Goal: Task Accomplishment & Management: Manage account settings

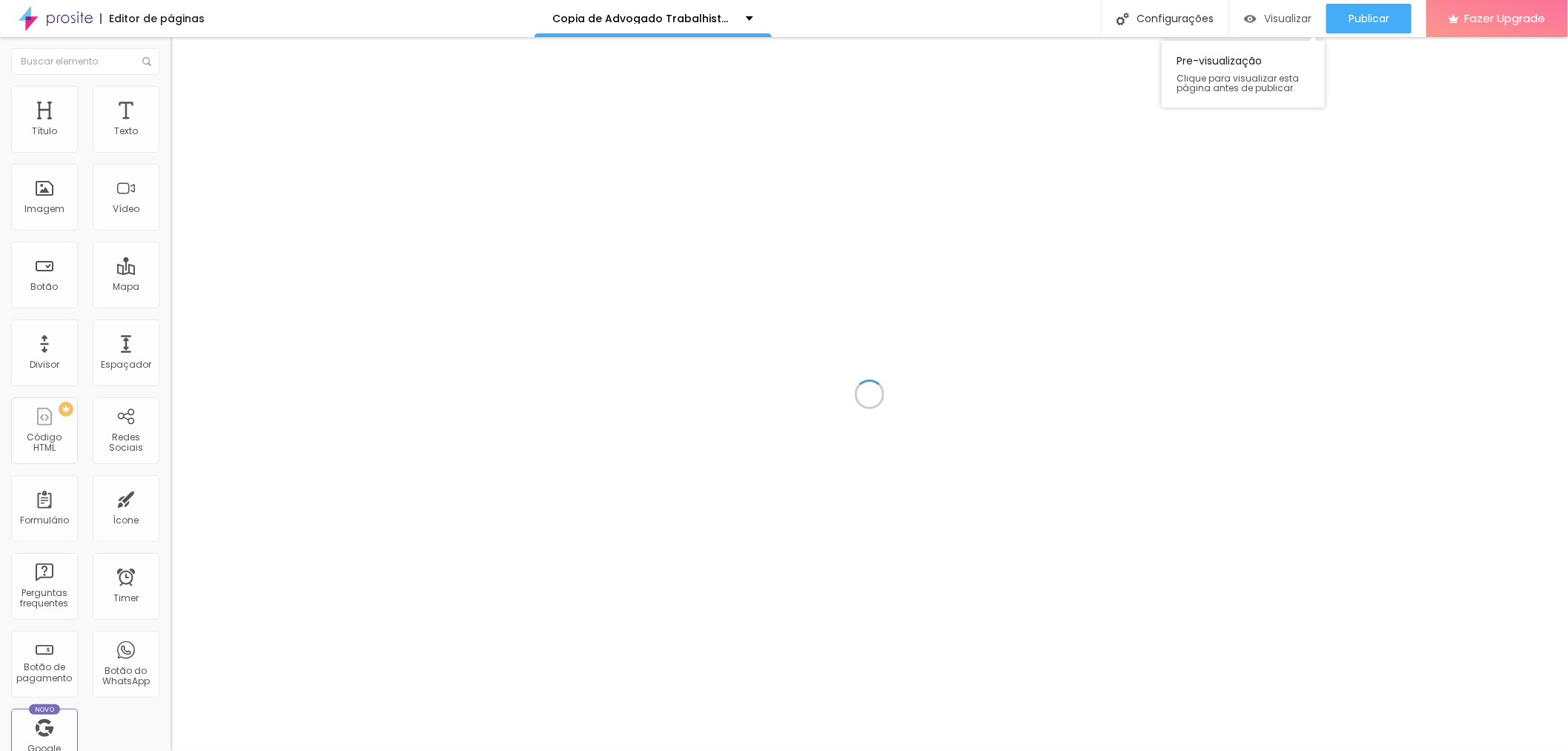
click at [1288, 16] on span "Visualizar" at bounding box center [1288, 18] width 48 height 11
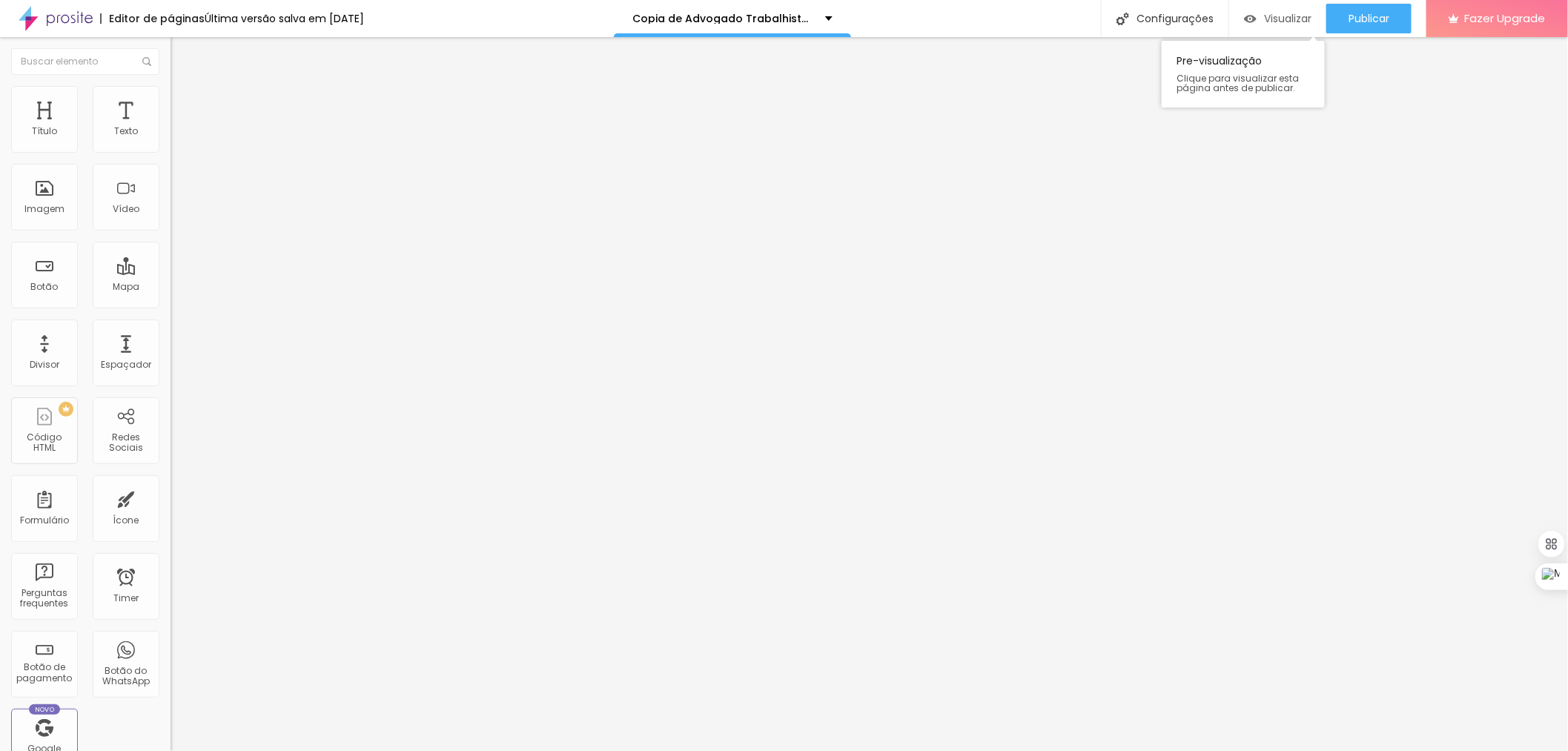
click at [1293, 17] on span "Visualizar" at bounding box center [1288, 18] width 48 height 11
click at [1178, 12] on div "Configurações" at bounding box center [1165, 18] width 127 height 37
drag, startPoint x: 698, startPoint y: 210, endPoint x: 617, endPoint y: 210, distance: 81.0
type input "Advogado Trabalhista no Parque do Carmo SP"
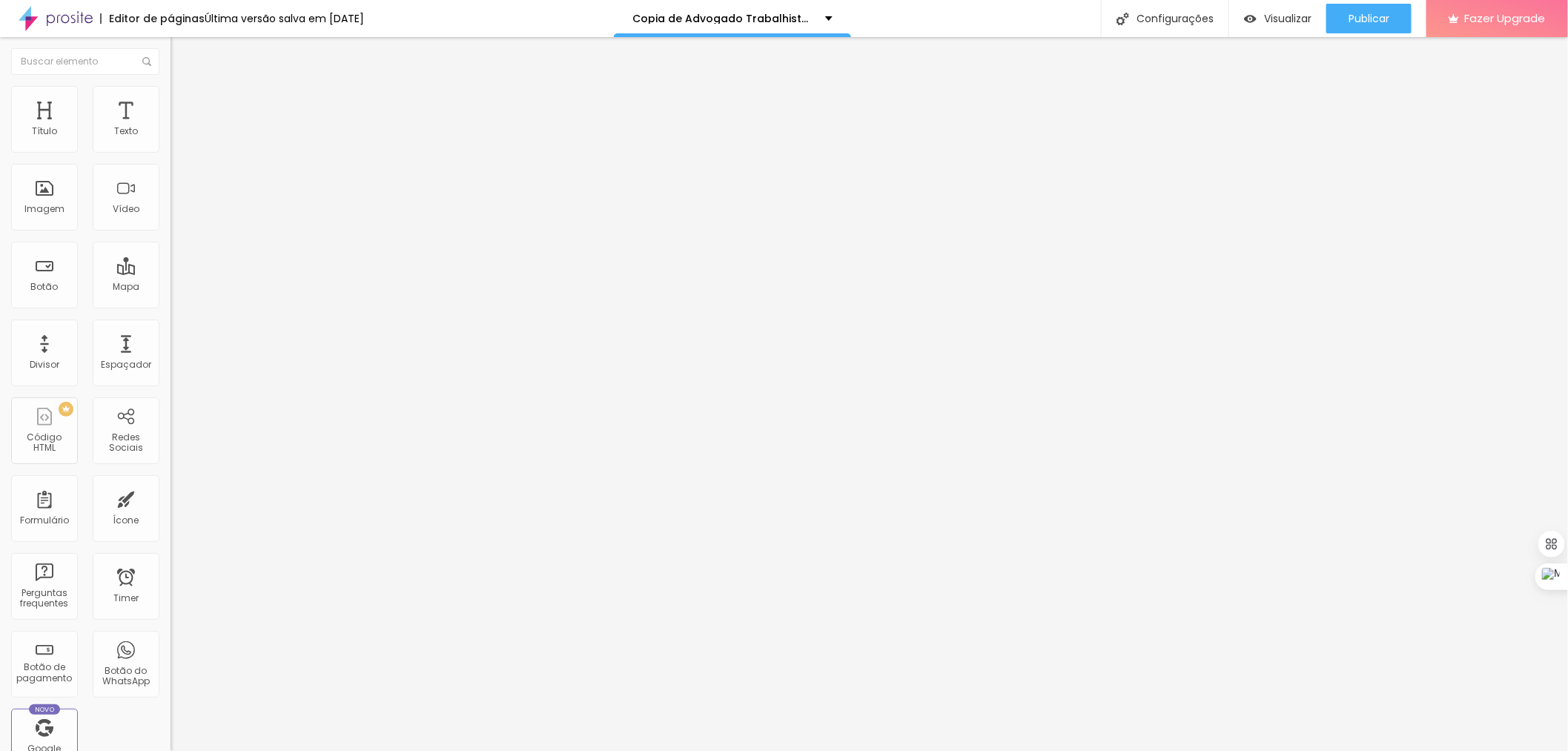
drag, startPoint x: 707, startPoint y: 279, endPoint x: 654, endPoint y: 279, distance: 53.0
type input "/advogado-trabalhista-no-parque-do-carmo-sp"
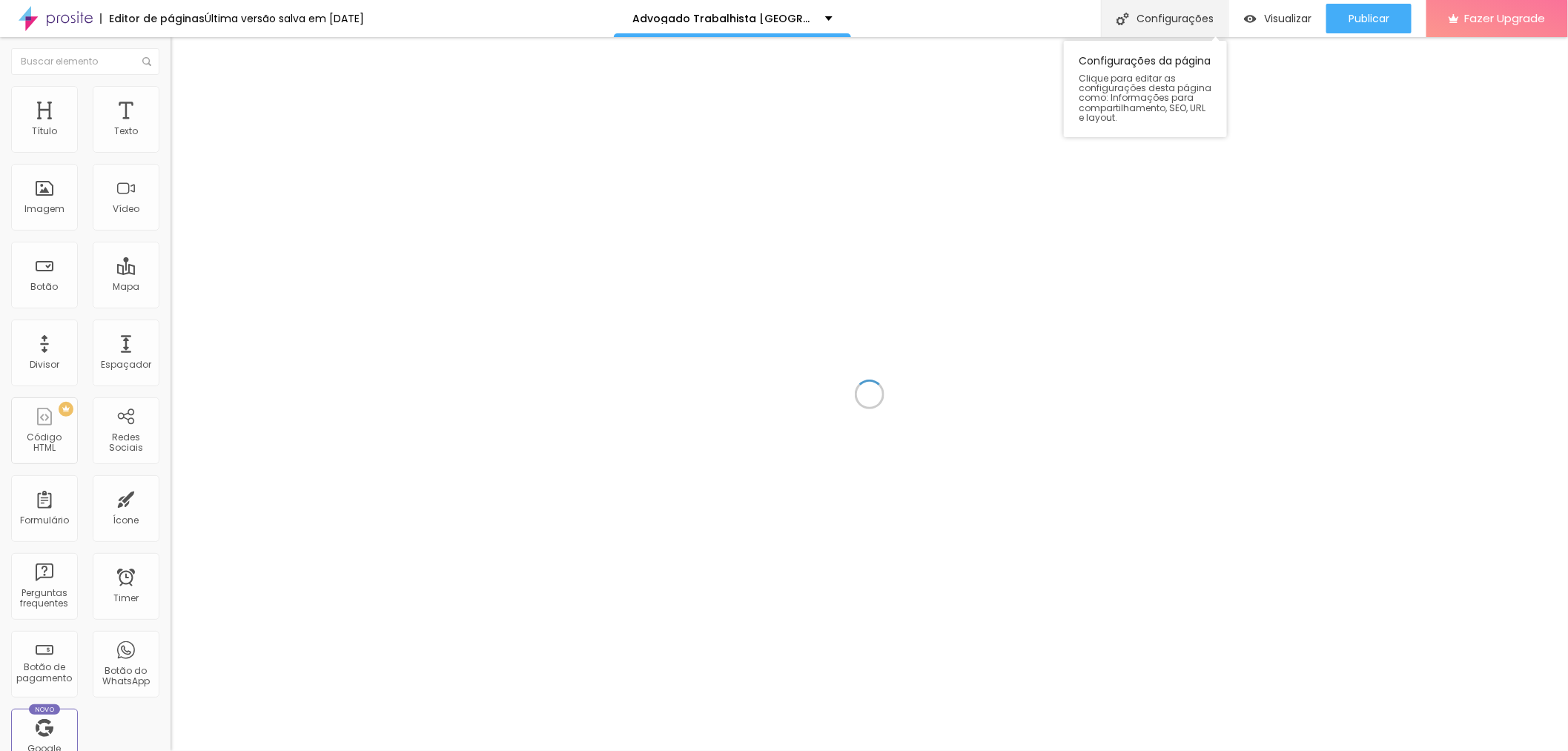
click at [1182, 21] on div "Configurações" at bounding box center [1165, 18] width 127 height 37
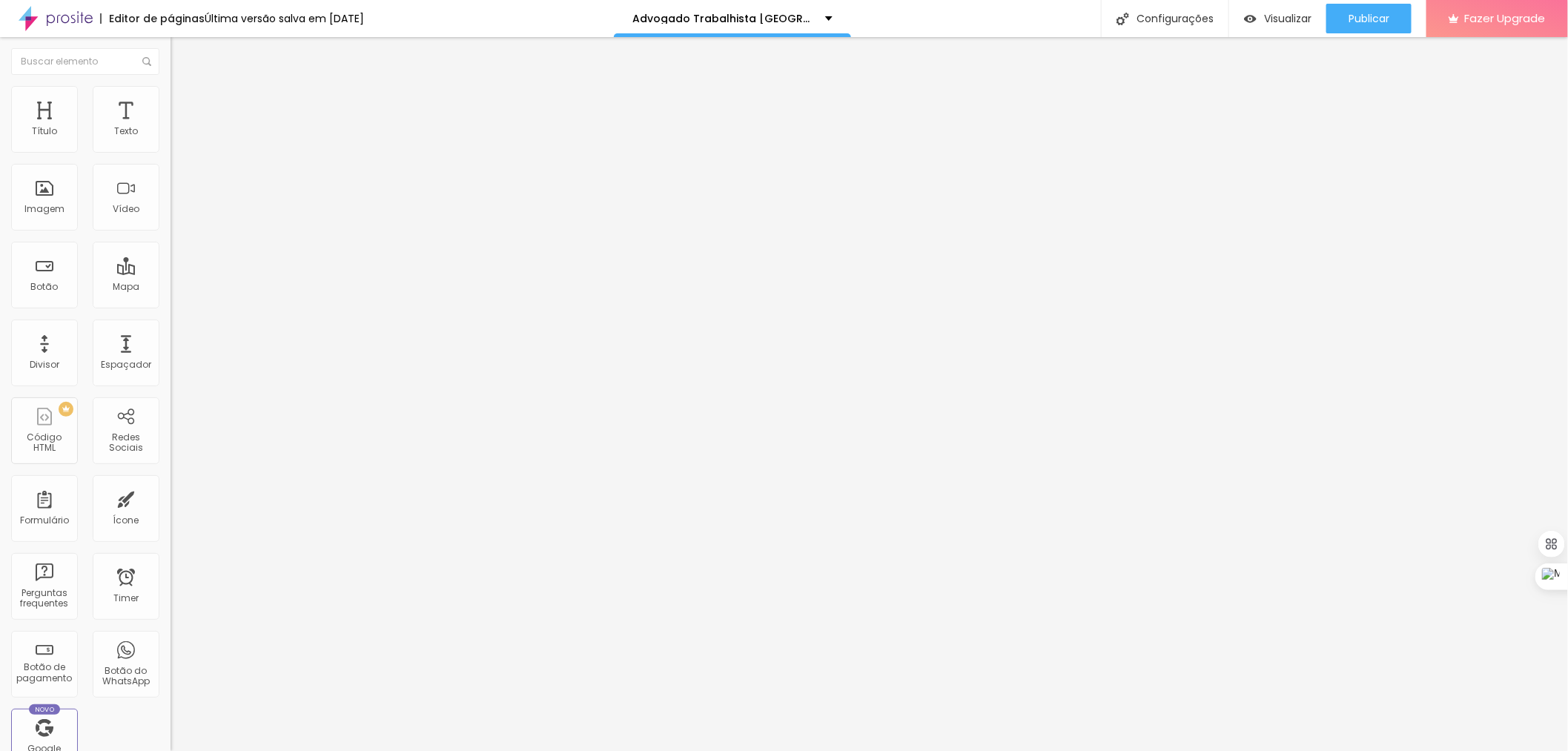
drag, startPoint x: 797, startPoint y: 210, endPoint x: 767, endPoint y: 208, distance: 30.1
type input "Advogado Trabalhista [GEOGRAPHIC_DATA] SP"
drag, startPoint x: 809, startPoint y: 285, endPoint x: 772, endPoint y: 277, distance: 37.9
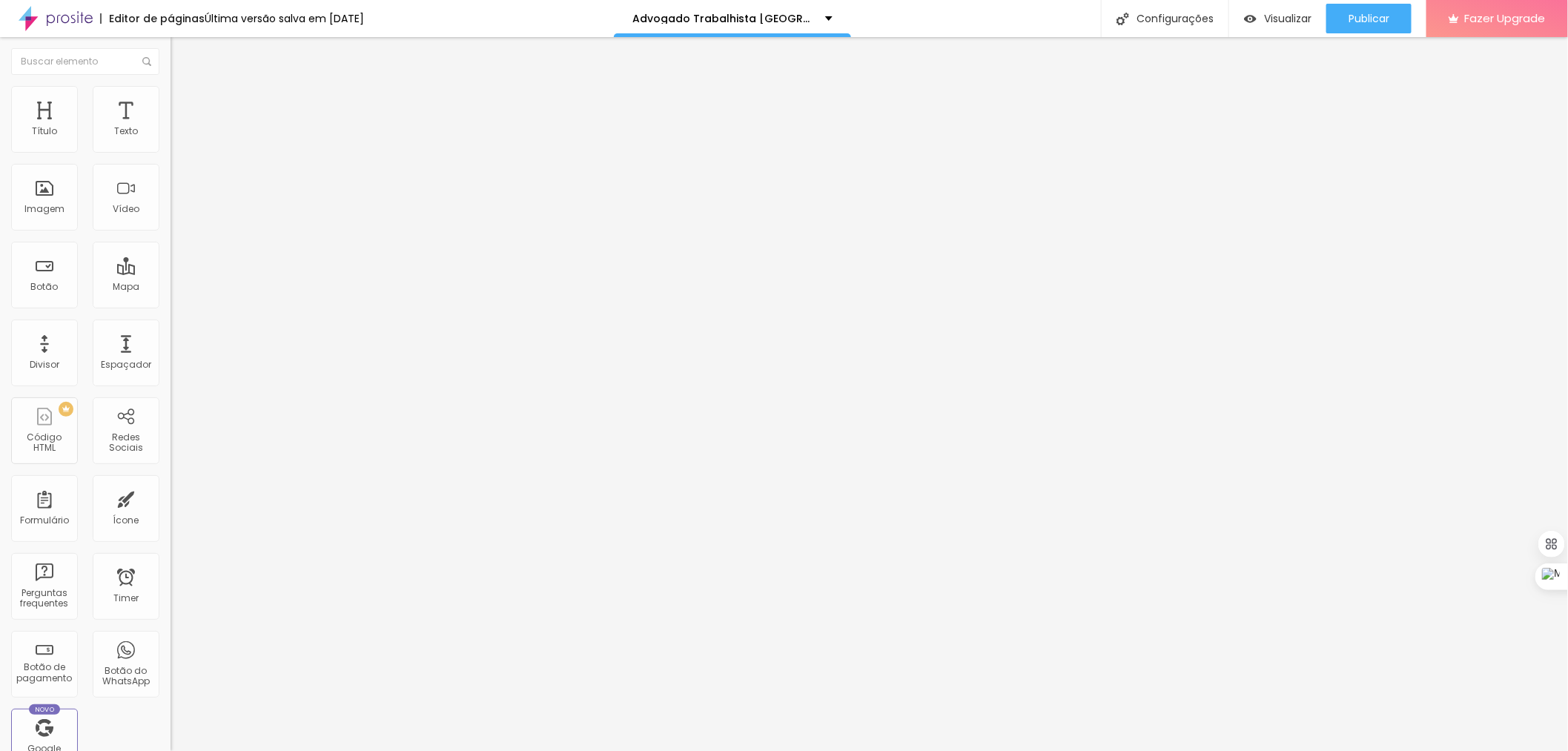
type input "/advogado-trabalhista-vila-jacui-sp"
